Goal: Transaction & Acquisition: Purchase product/service

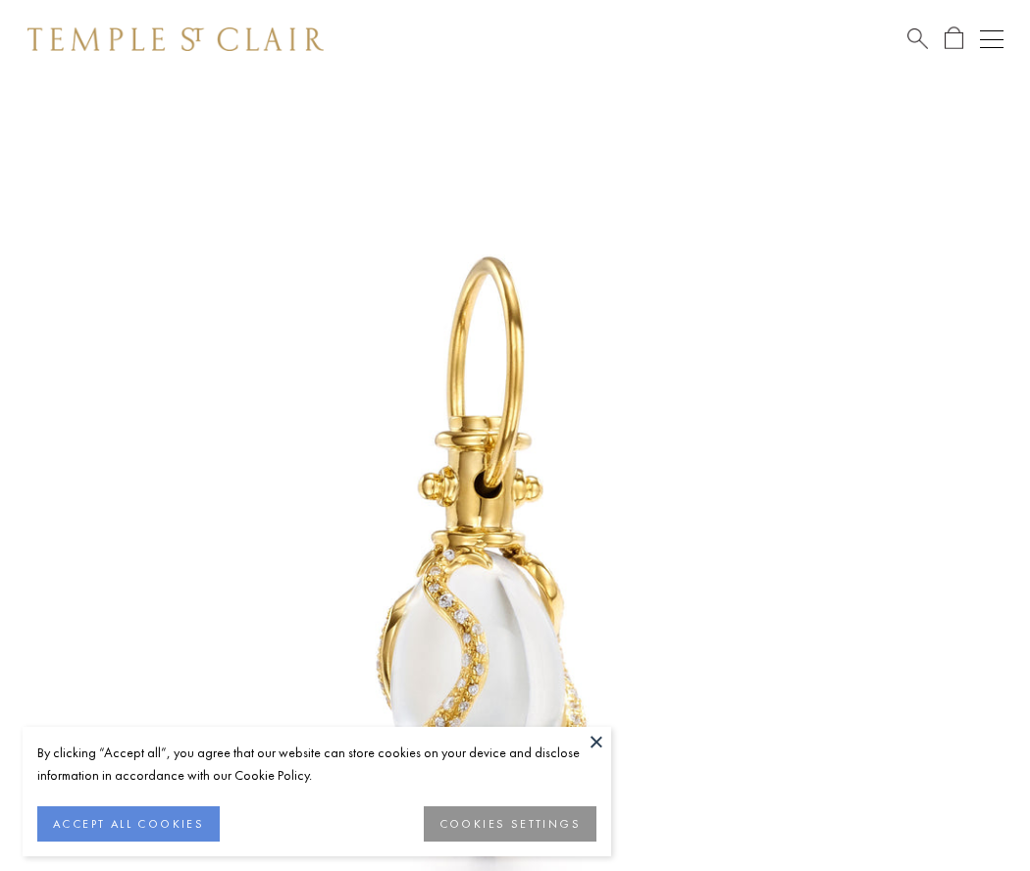
scroll to position [25, 0]
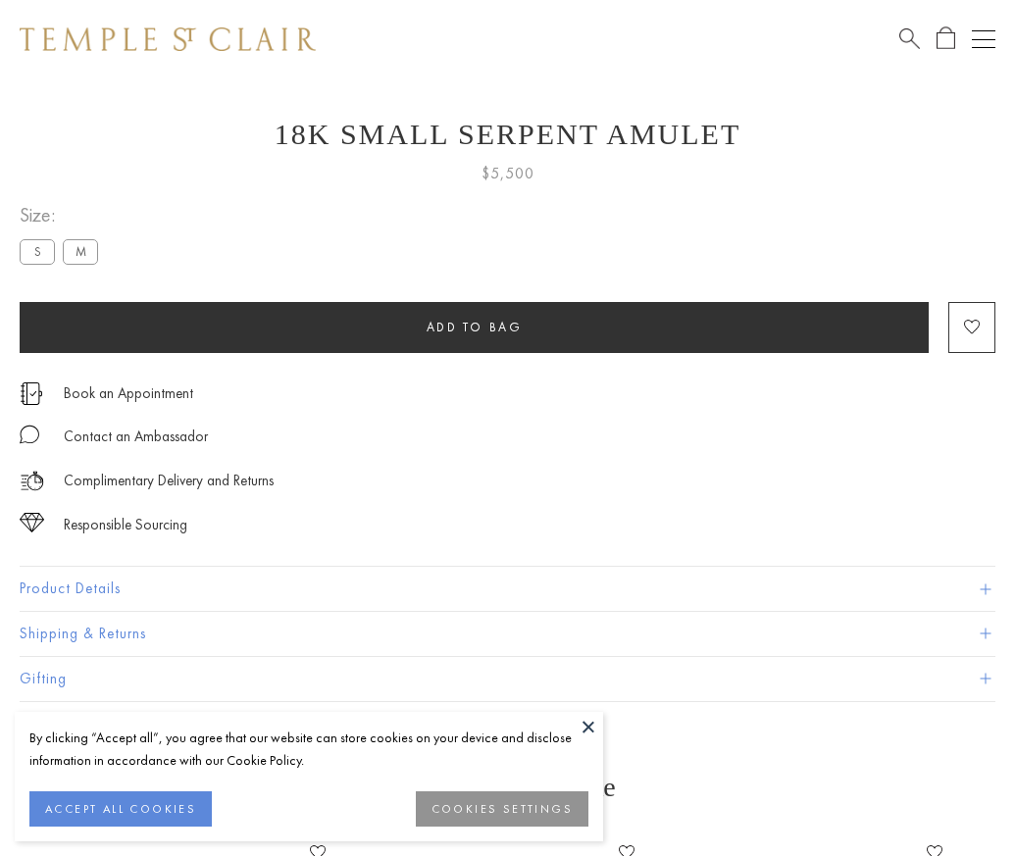
click at [474, 327] on span "Add to bag" at bounding box center [475, 327] width 96 height 17
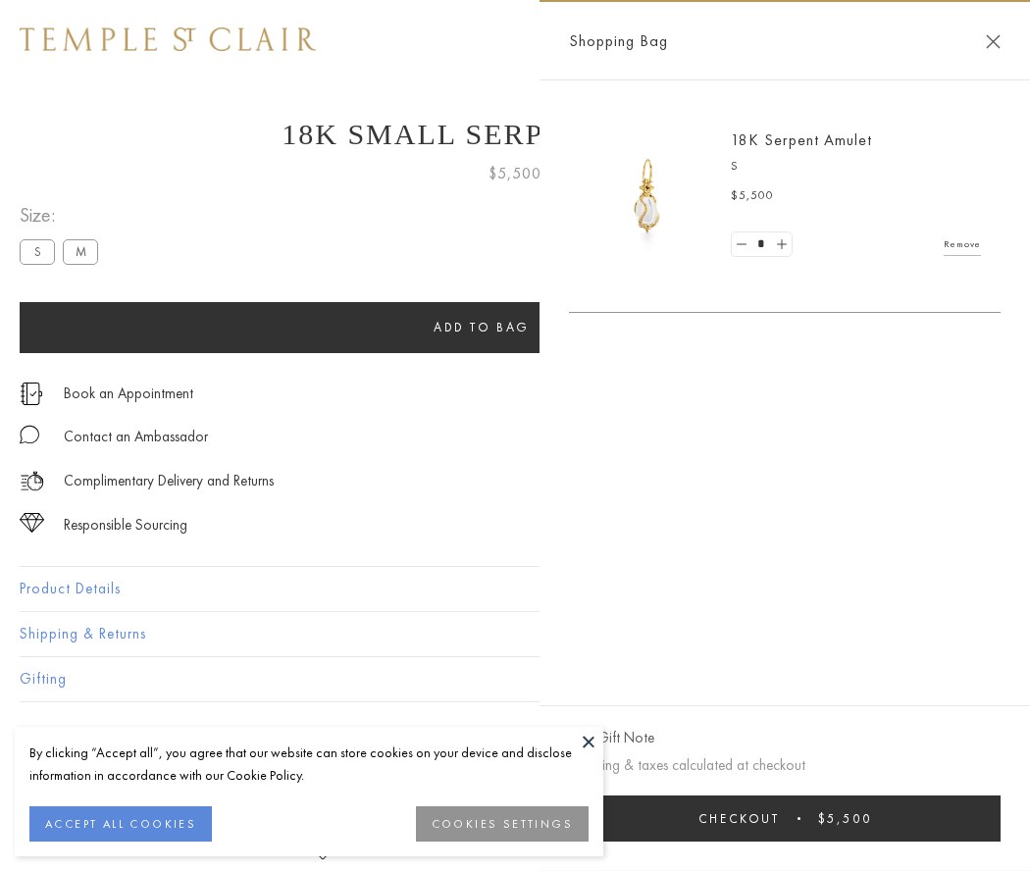
click at [784, 818] on button "Checkout $5,500" at bounding box center [784, 818] width 431 height 46
